Goal: Task Accomplishment & Management: Manage account settings

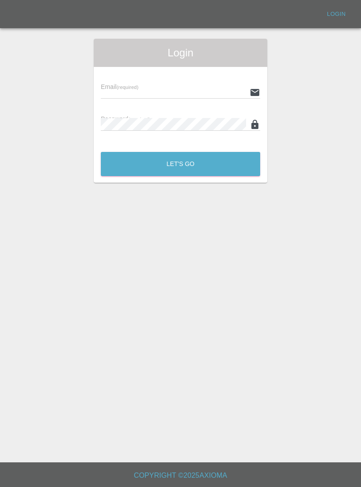
click at [205, 87] on input "text" at bounding box center [173, 92] width 145 height 13
type input "[EMAIL_ADDRESS][DOMAIN_NAME]"
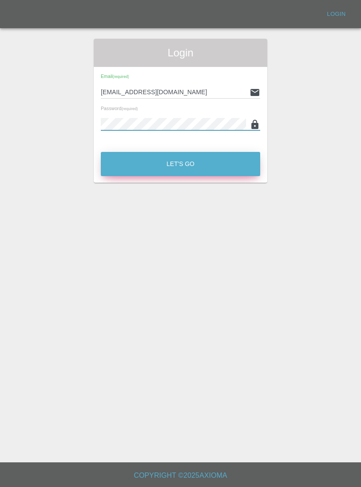
click at [241, 162] on button "Let's Go" at bounding box center [180, 164] width 159 height 24
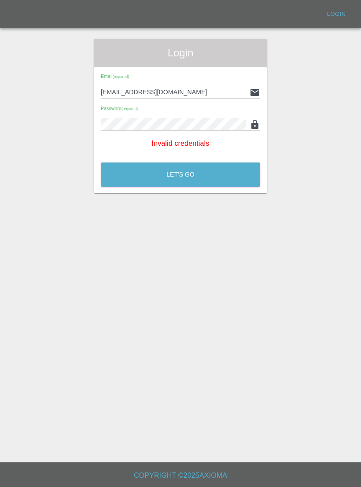
click at [215, 116] on div "Password (required)" at bounding box center [180, 118] width 159 height 25
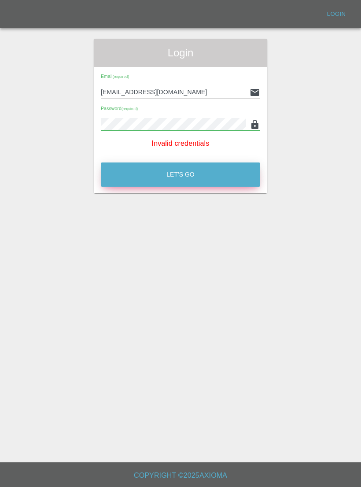
click at [230, 169] on button "Let's Go" at bounding box center [180, 175] width 159 height 24
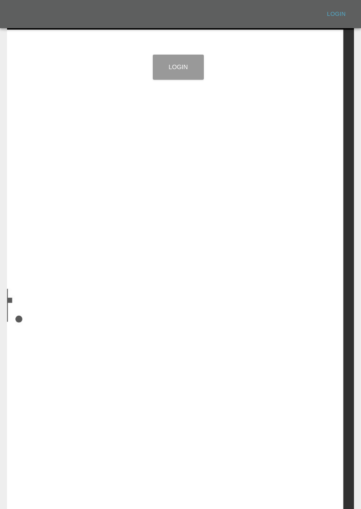
click at [192, 62] on link "Login" at bounding box center [178, 67] width 51 height 25
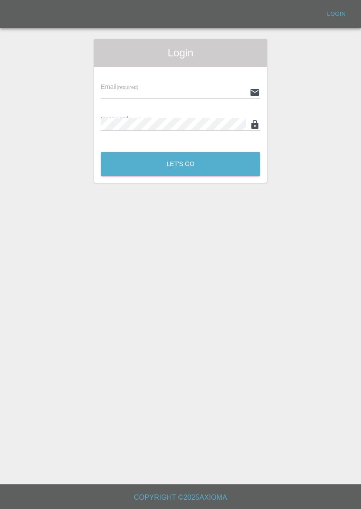
click at [218, 87] on input "text" at bounding box center [173, 92] width 145 height 13
type input "[EMAIL_ADDRESS][DOMAIN_NAME]"
click at [181, 164] on button "Let's Go" at bounding box center [180, 164] width 159 height 24
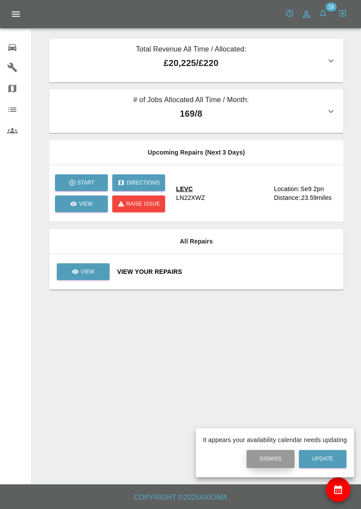
click at [267, 458] on button "Dismiss" at bounding box center [271, 459] width 48 height 18
